Goal: Information Seeking & Learning: Learn about a topic

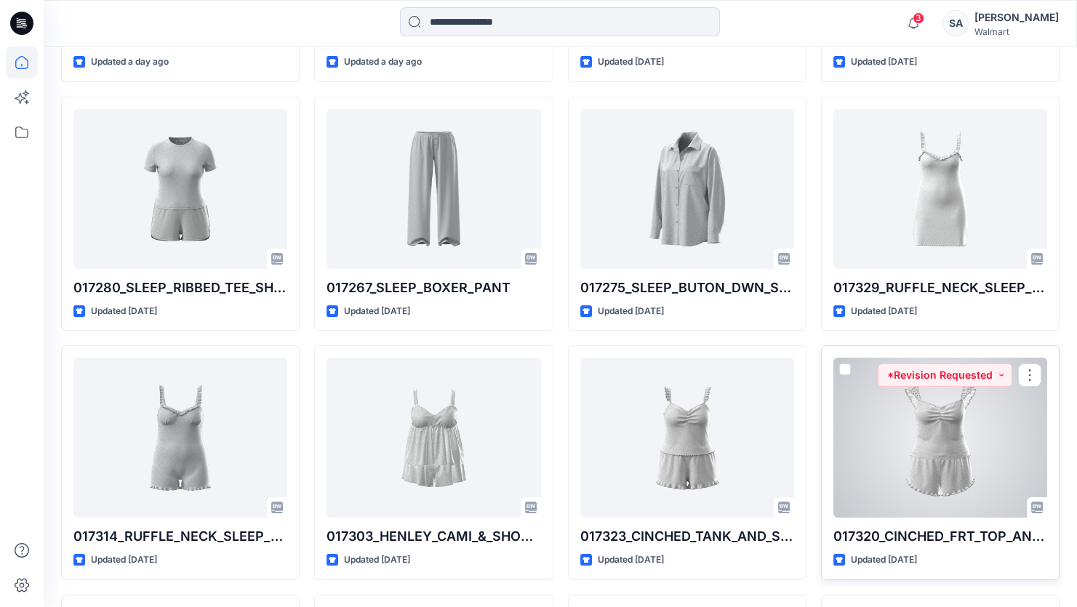
scroll to position [1008, 0]
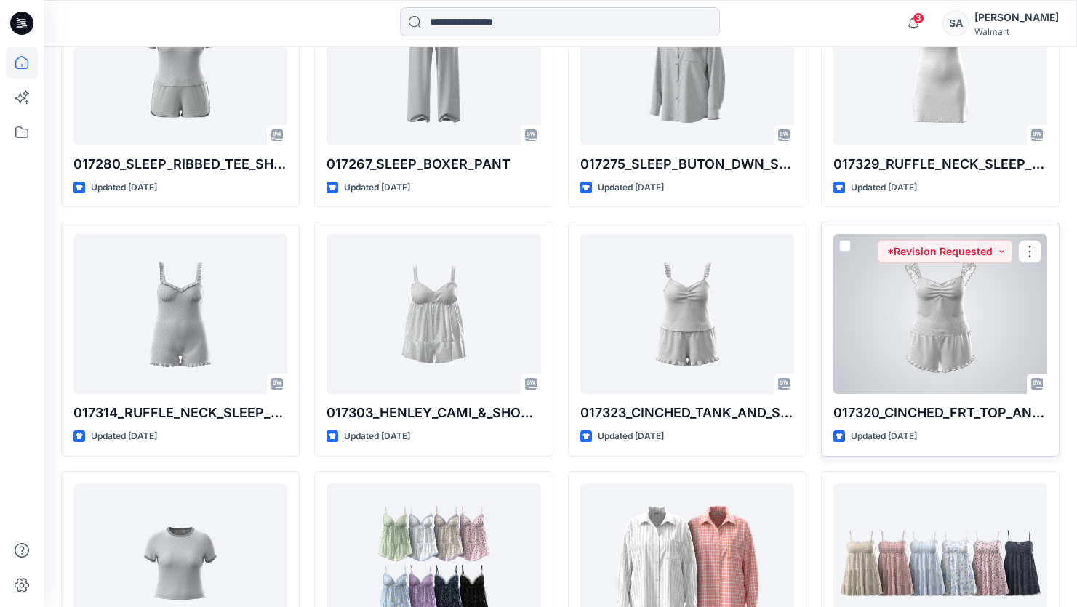
click at [960, 329] on div at bounding box center [940, 314] width 214 height 160
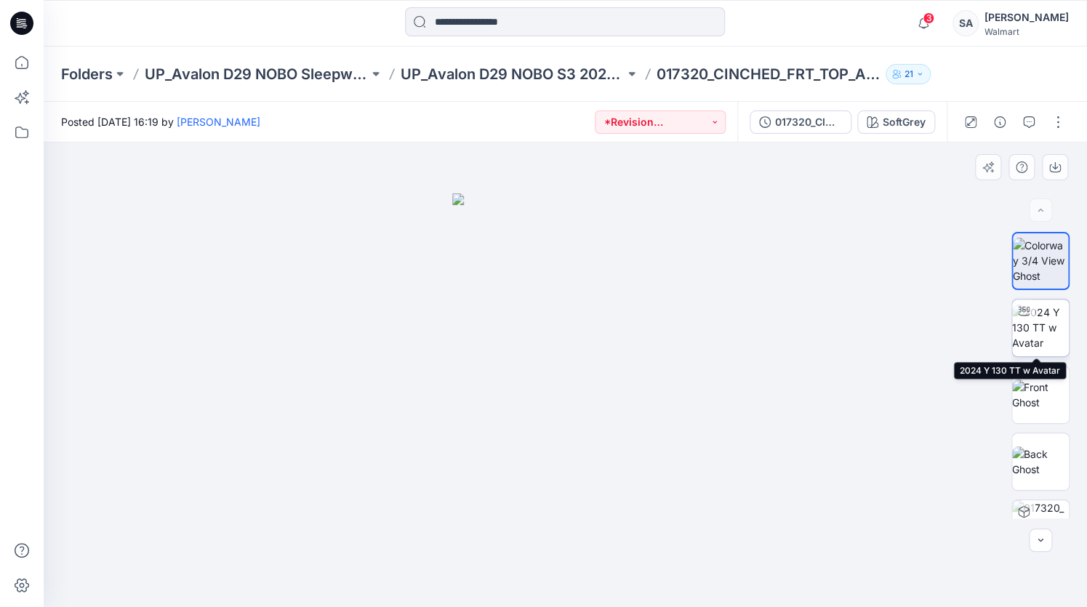
click at [1013, 323] on img at bounding box center [1040, 328] width 57 height 46
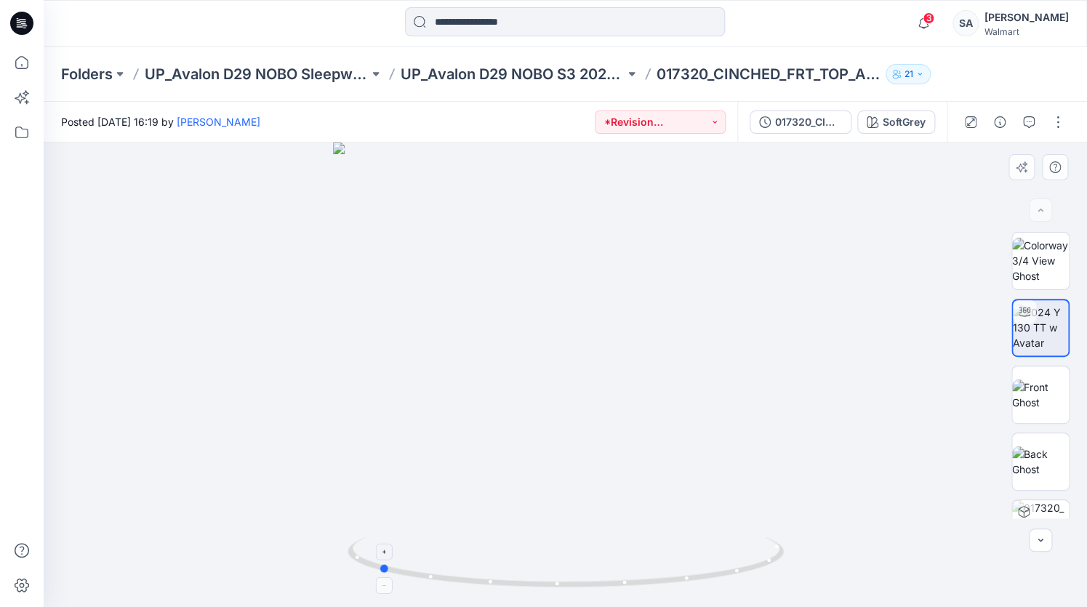
drag, startPoint x: 624, startPoint y: 586, endPoint x: 437, endPoint y: 590, distance: 187.6
click at [437, 590] on icon at bounding box center [567, 563] width 440 height 55
click at [1032, 127] on icon "button" at bounding box center [1029, 122] width 12 height 12
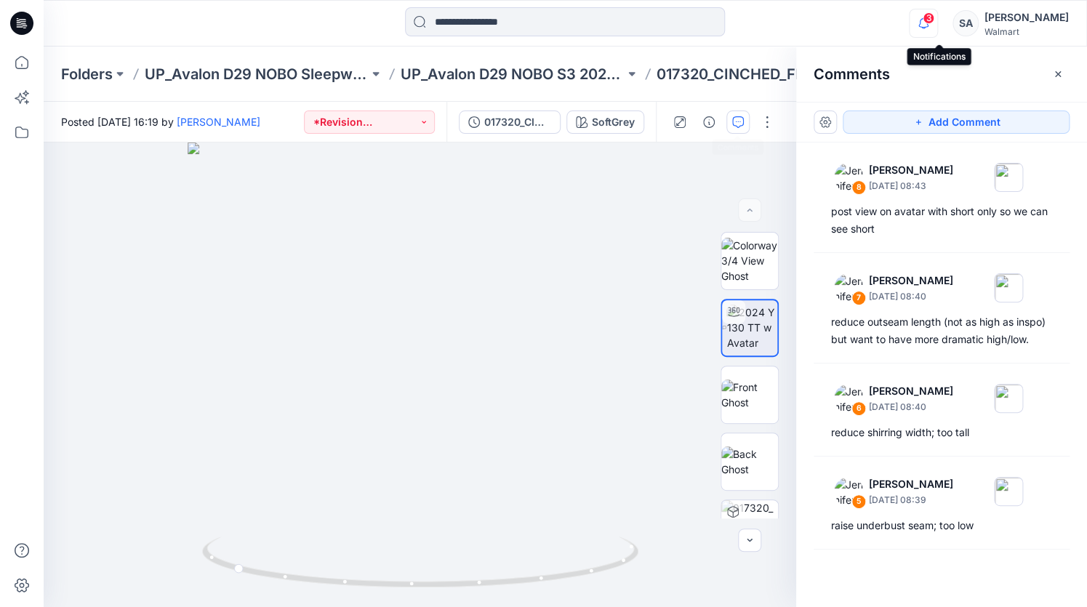
click at [937, 25] on icon "button" at bounding box center [923, 23] width 28 height 29
click at [861, 25] on div "Notifications [PERSON_NAME] changed the status of 017333_SLEEP_COLOR_BLOCK_PANT…" at bounding box center [565, 23] width 1042 height 32
click at [17, 24] on icon at bounding box center [19, 24] width 5 height 1
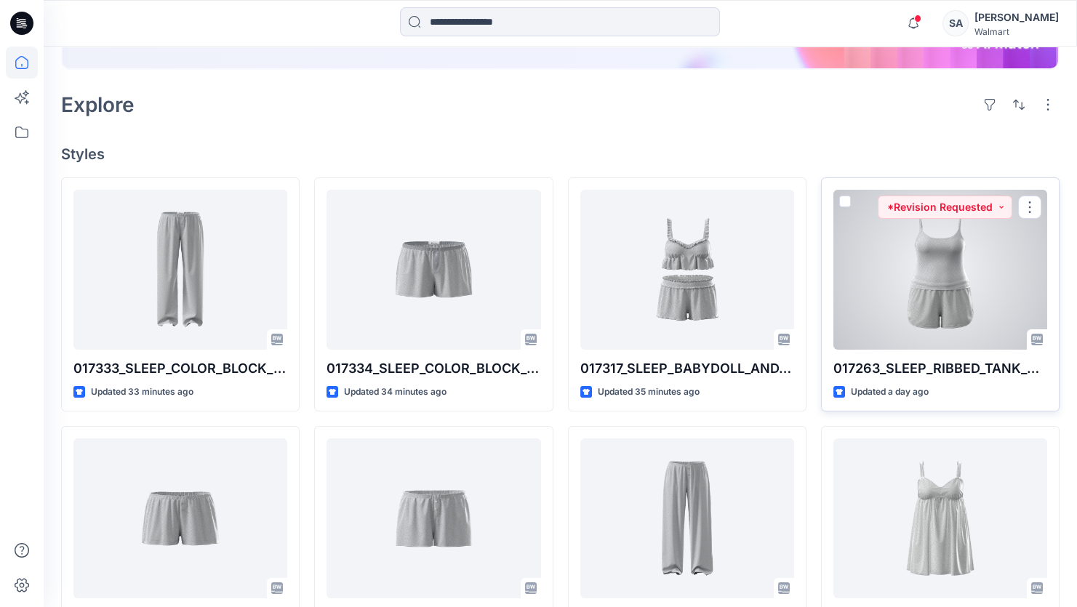
scroll to position [330, 0]
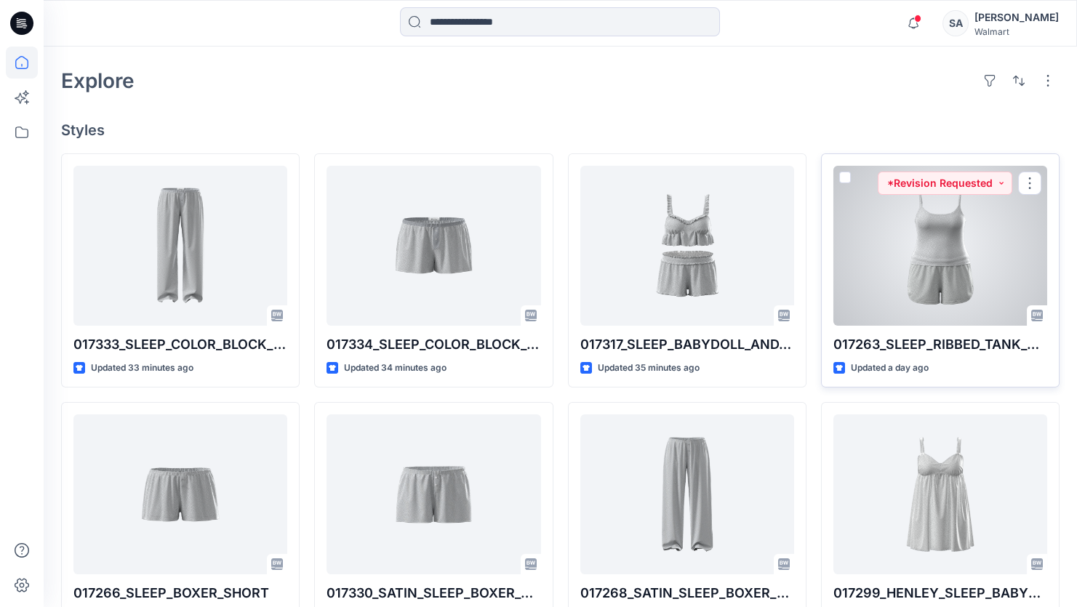
click at [983, 284] on div at bounding box center [940, 246] width 214 height 160
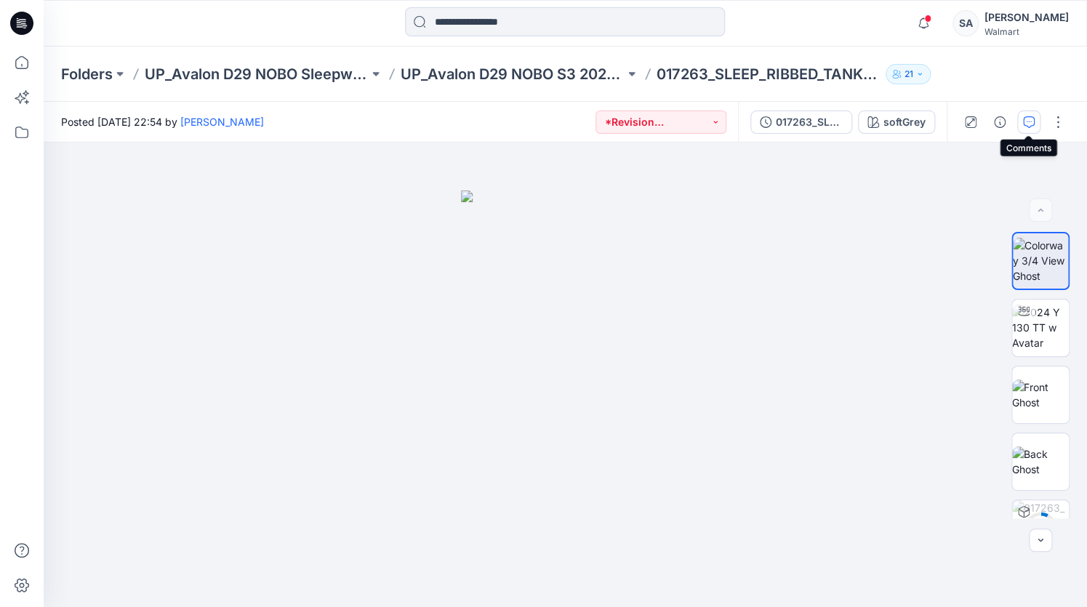
click at [1025, 119] on icon "button" at bounding box center [1029, 122] width 12 height 12
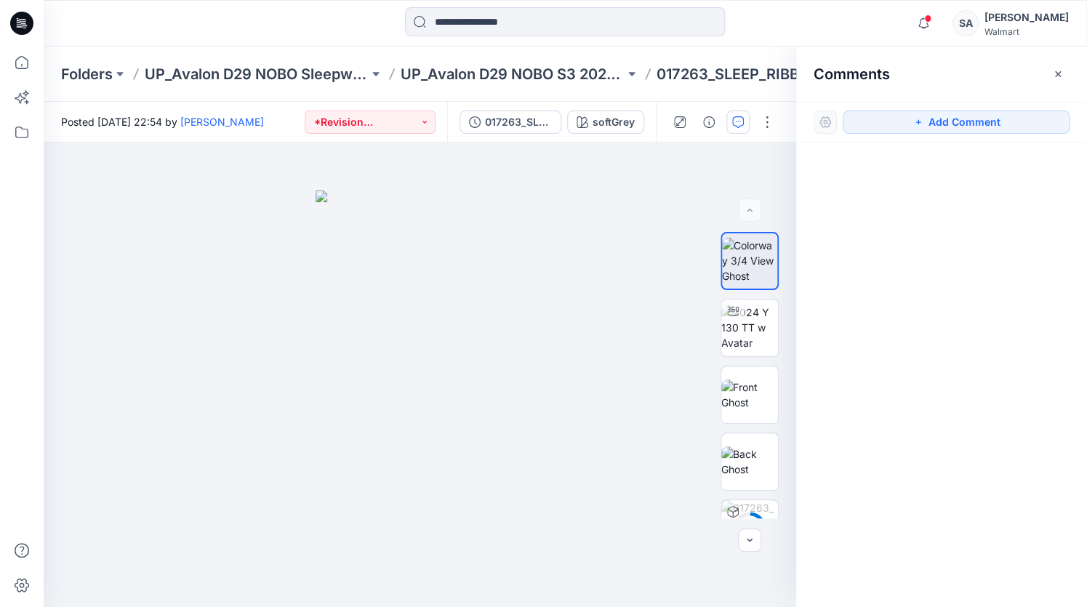
click at [7, 22] on div at bounding box center [22, 23] width 47 height 47
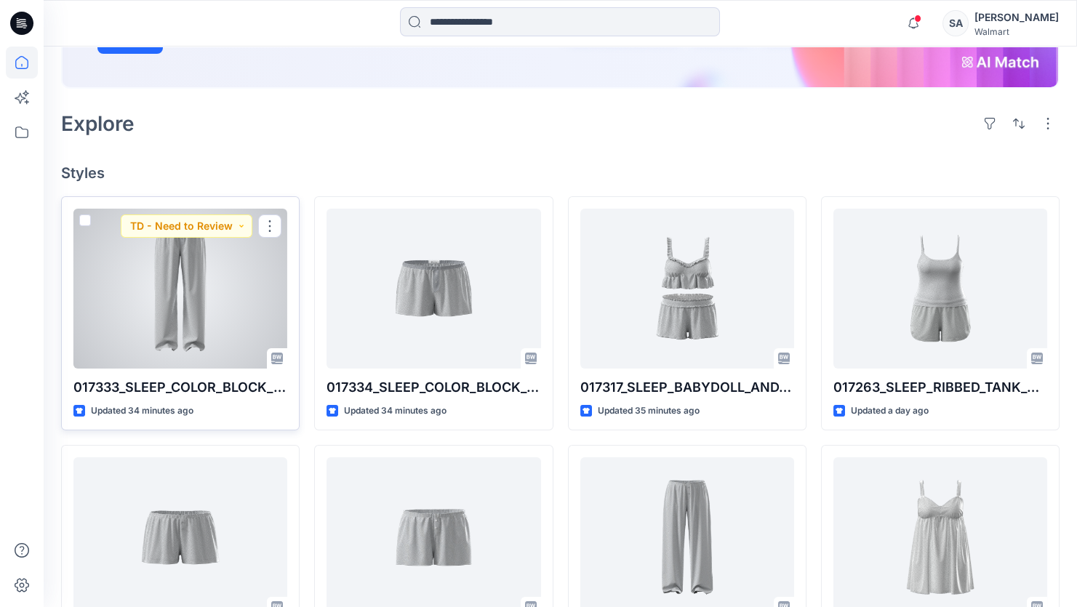
scroll to position [264, 0]
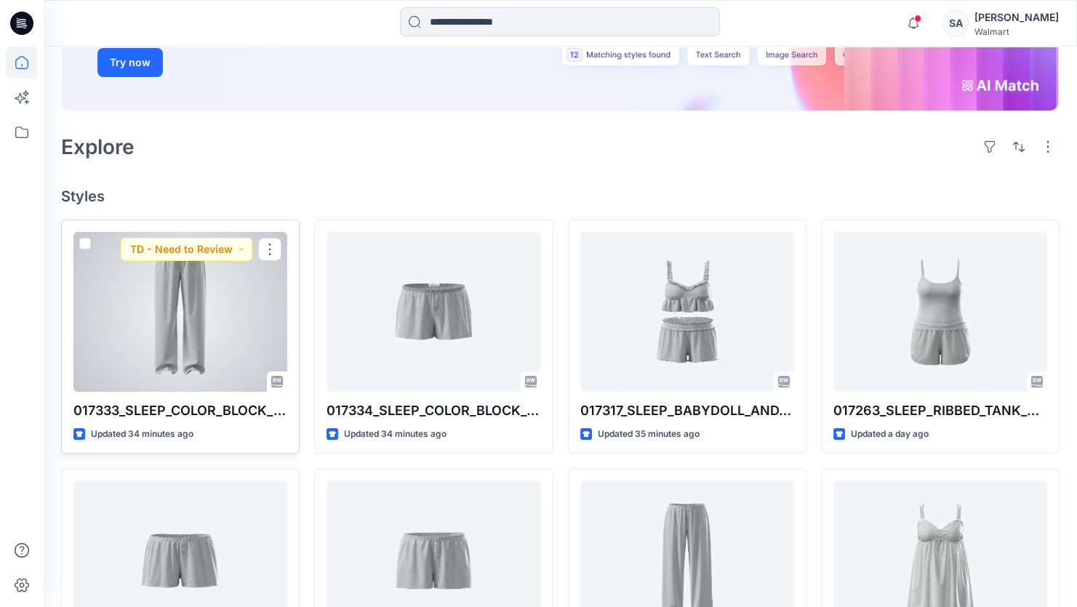
click at [276, 326] on div at bounding box center [180, 312] width 214 height 160
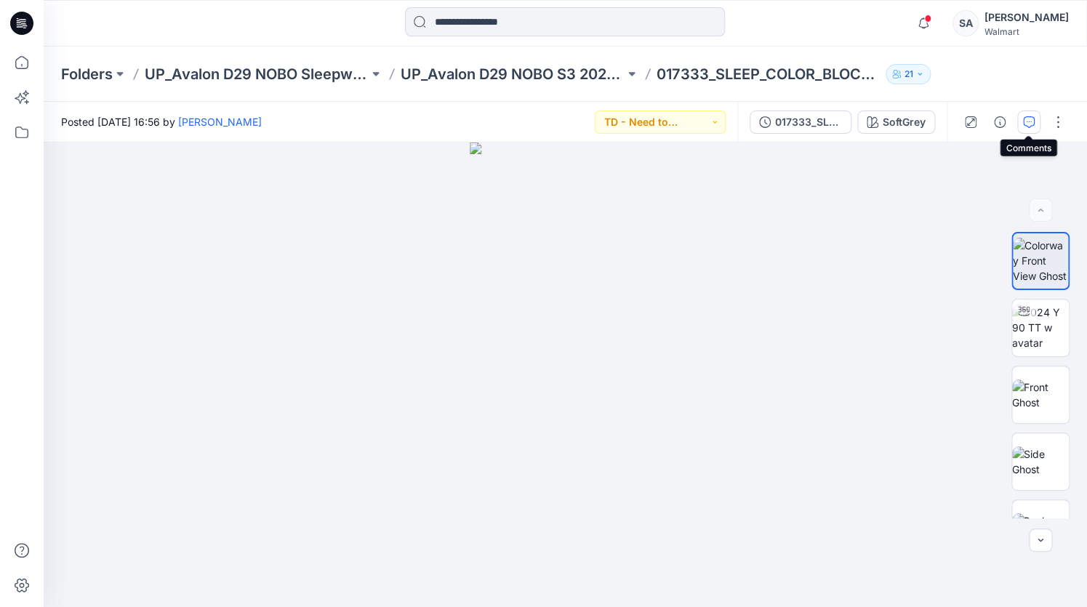
click at [1034, 113] on button "button" at bounding box center [1028, 121] width 23 height 23
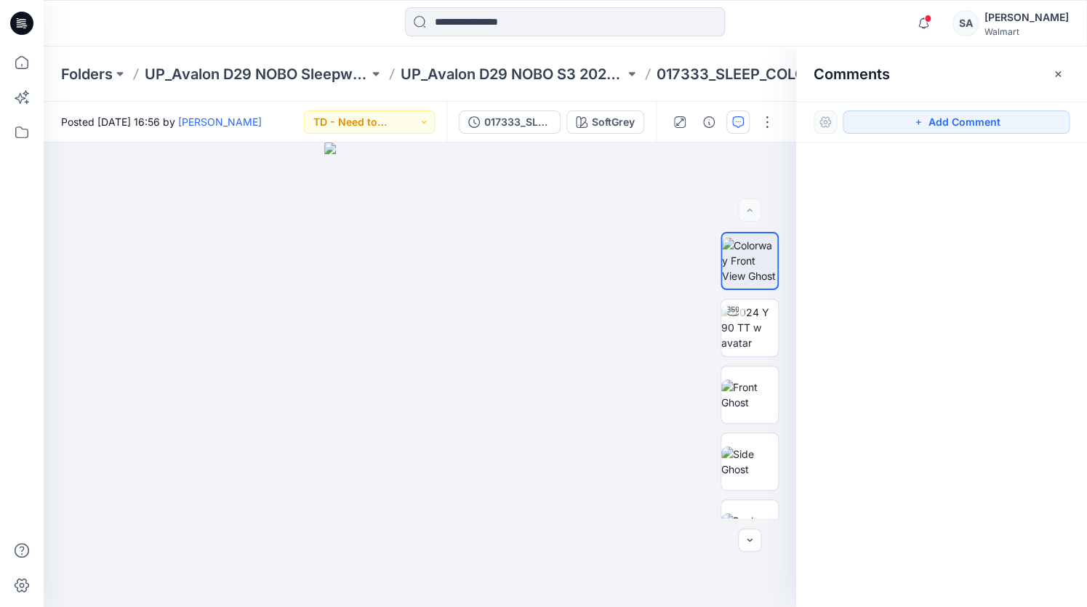
click at [12, 17] on icon at bounding box center [21, 23] width 23 height 23
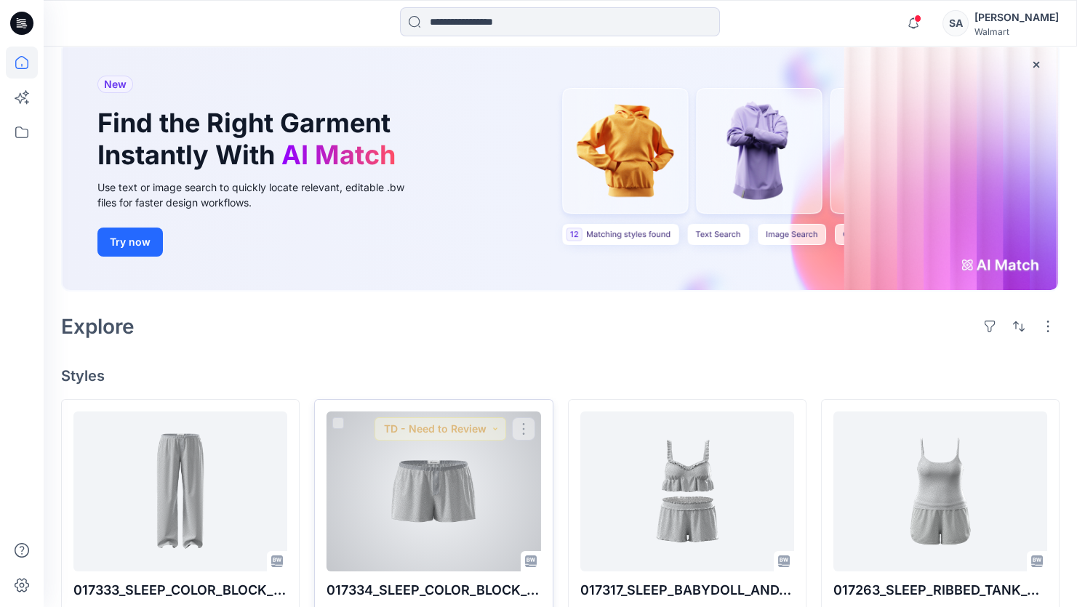
scroll to position [198, 0]
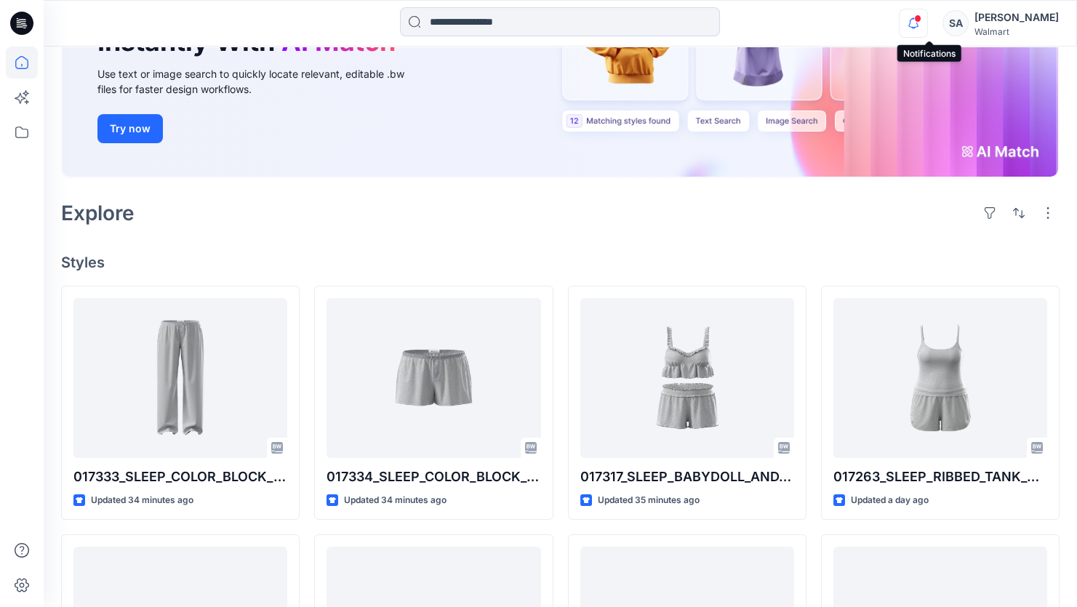
click at [923, 21] on icon "button" at bounding box center [913, 23] width 28 height 29
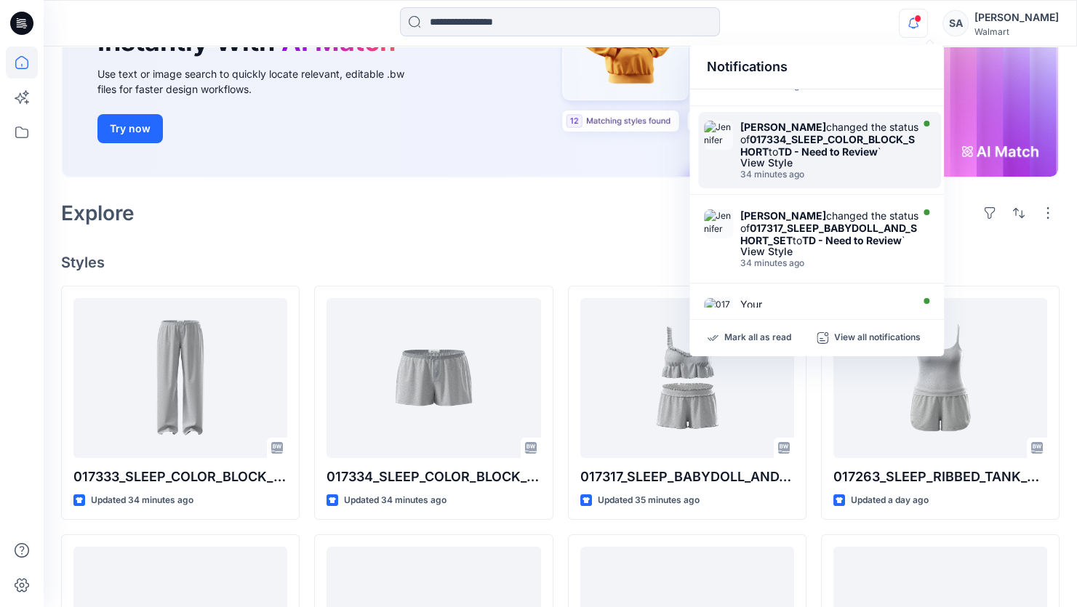
scroll to position [132, 0]
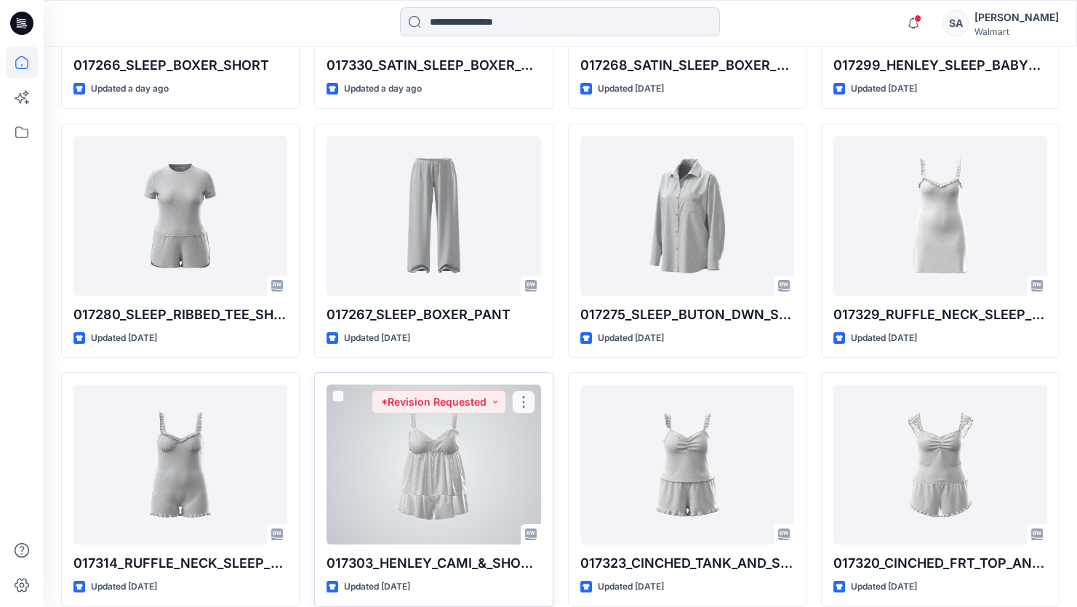
scroll to position [859, 0]
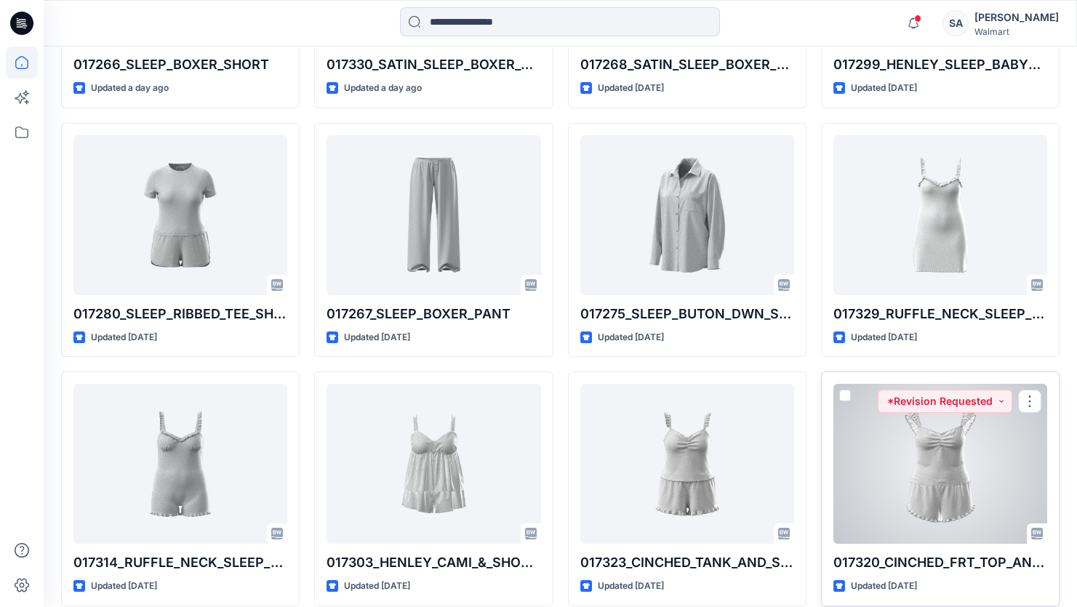
click at [981, 417] on div at bounding box center [940, 464] width 214 height 160
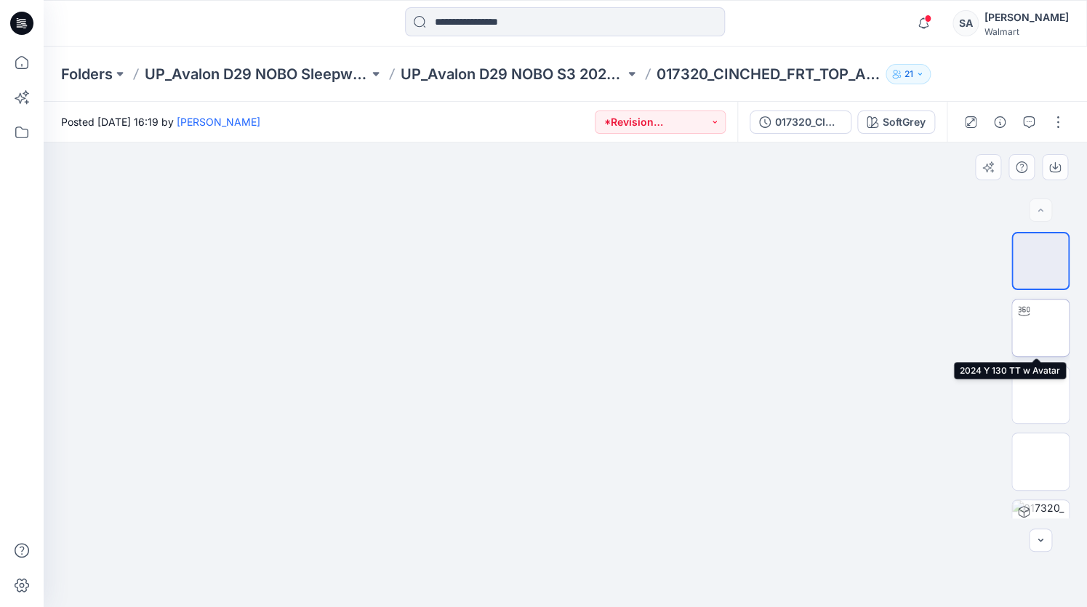
click at [1040, 328] on img at bounding box center [1040, 328] width 0 height 0
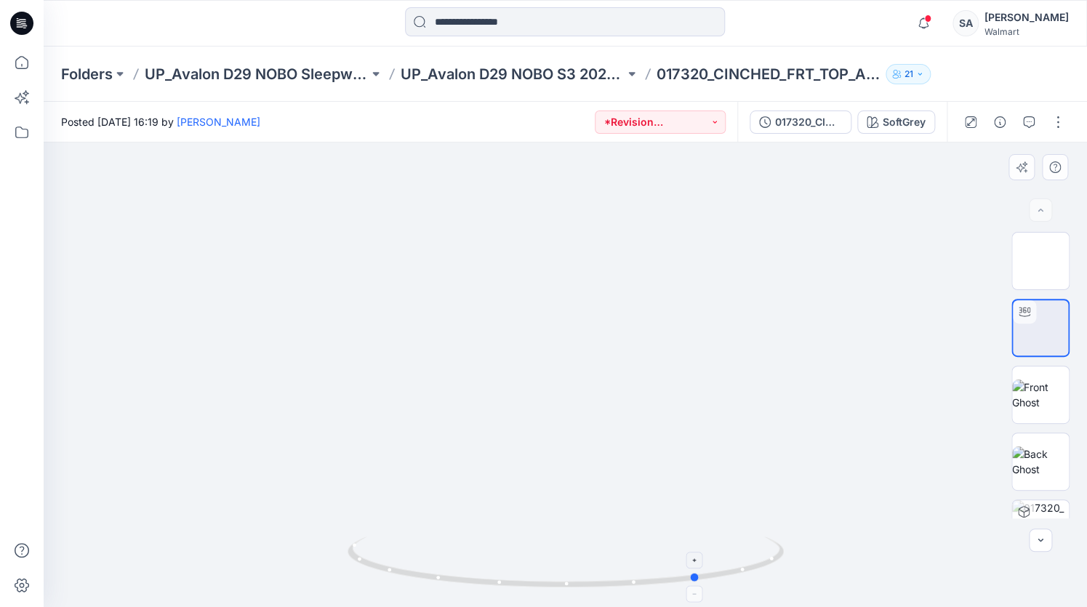
drag, startPoint x: 639, startPoint y: 580, endPoint x: 773, endPoint y: 555, distance: 136.9
click at [773, 555] on icon at bounding box center [567, 563] width 440 height 55
drag, startPoint x: 588, startPoint y: 458, endPoint x: 575, endPoint y: 285, distance: 173.5
click at [575, 285] on img at bounding box center [558, 0] width 1695 height 1211
click at [15, 25] on icon at bounding box center [21, 23] width 23 height 23
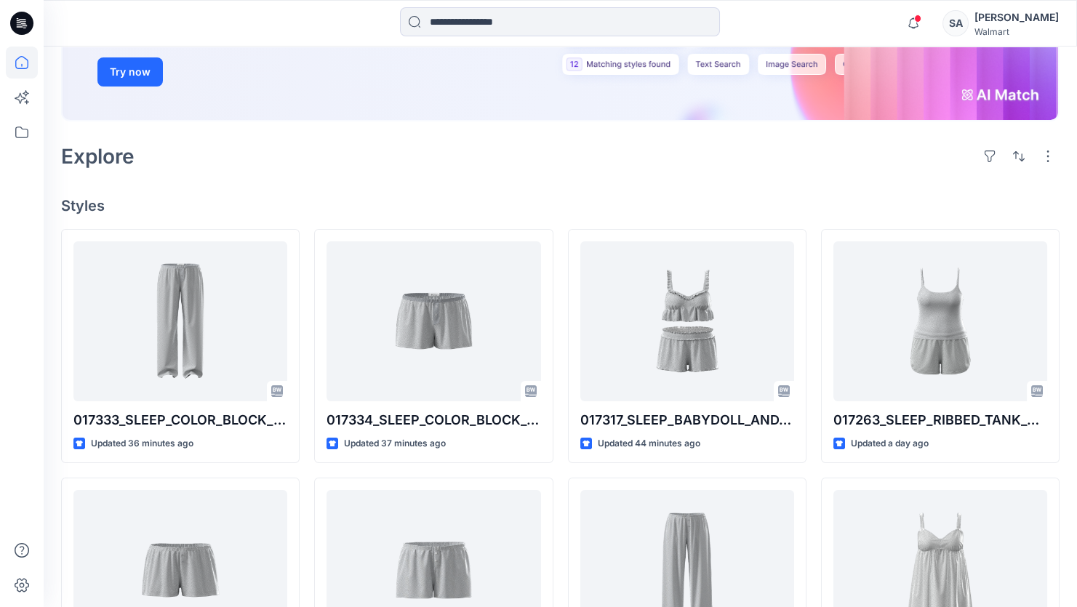
scroll to position [330, 0]
